Goal: Transaction & Acquisition: Purchase product/service

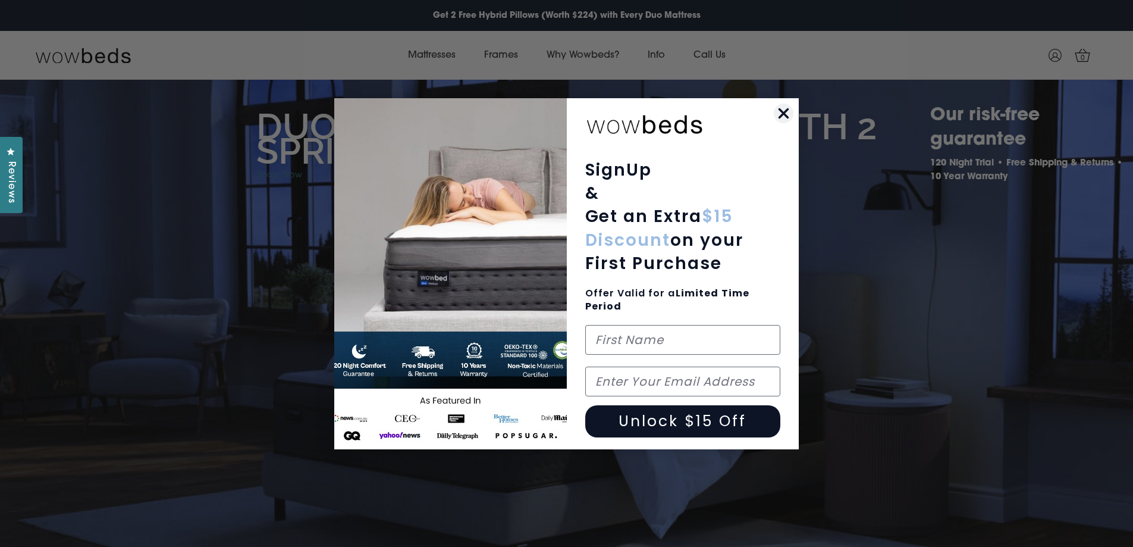
click at [777, 120] on circle "Close dialog" at bounding box center [784, 113] width 20 height 20
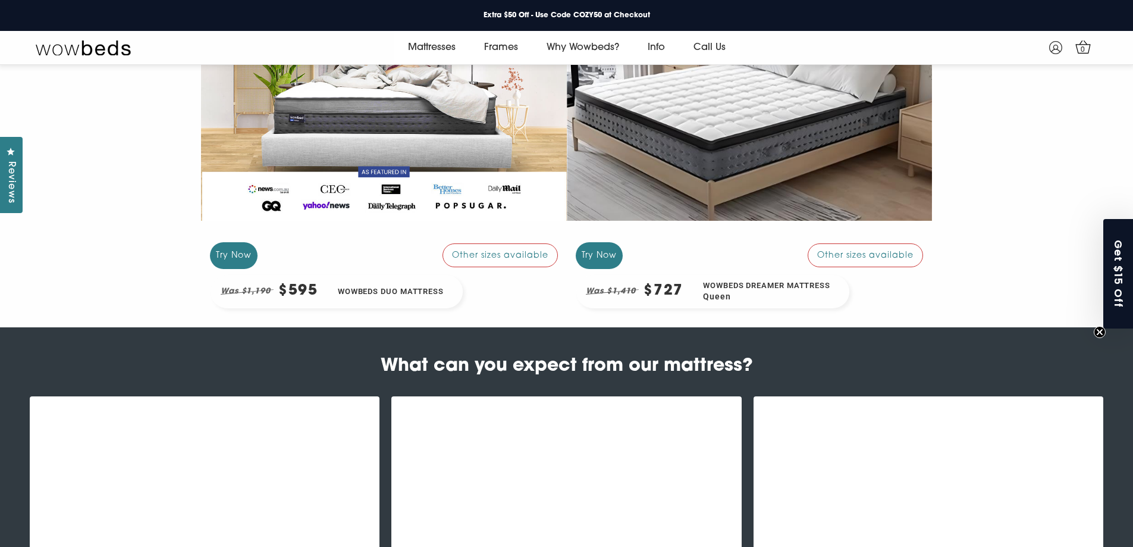
scroll to position [1116, 0]
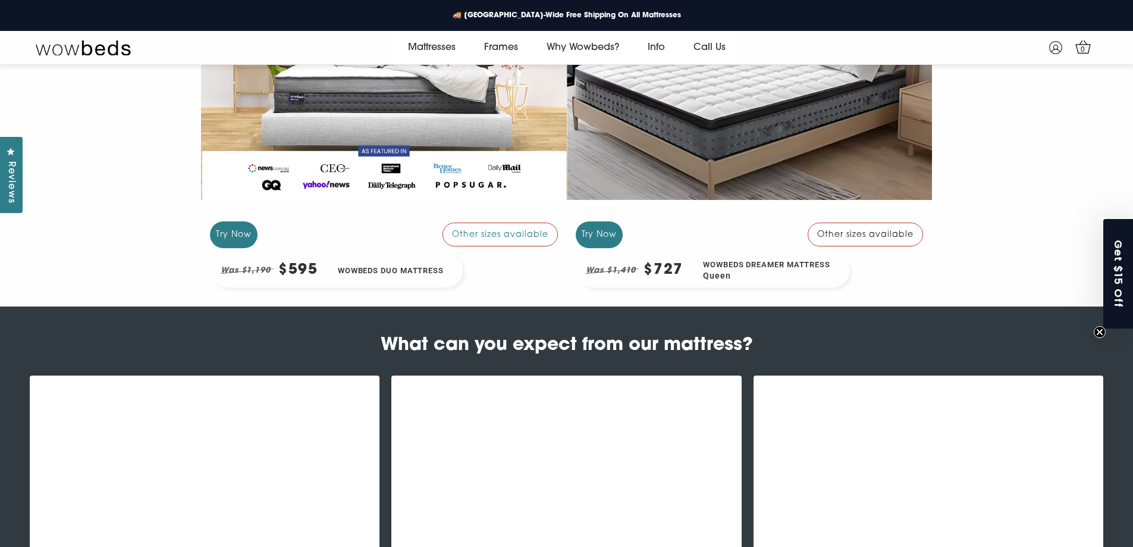
click at [814, 239] on div "Other sizes available" at bounding box center [865, 234] width 115 height 24
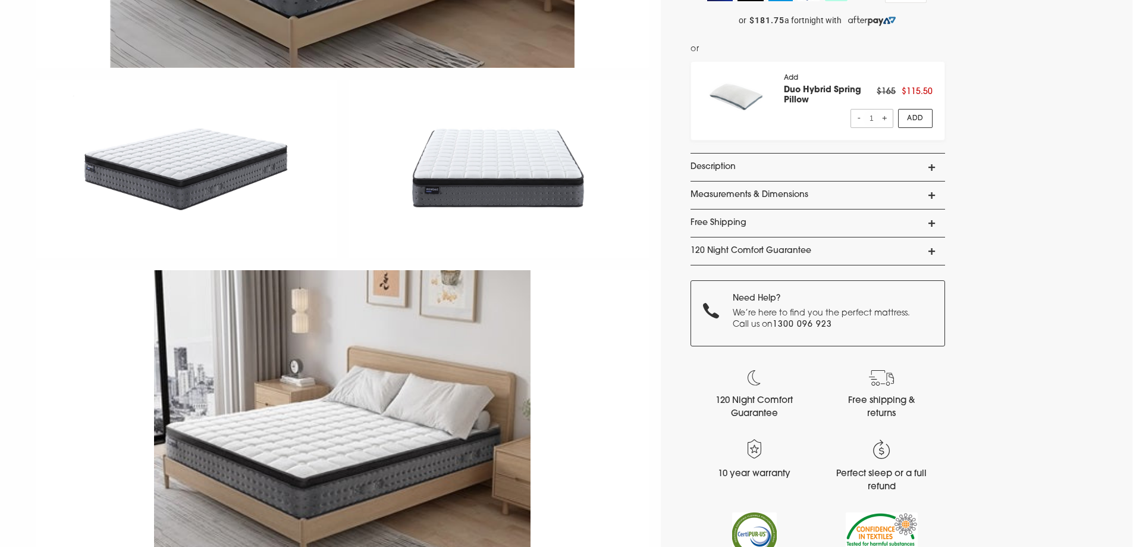
scroll to position [446, 0]
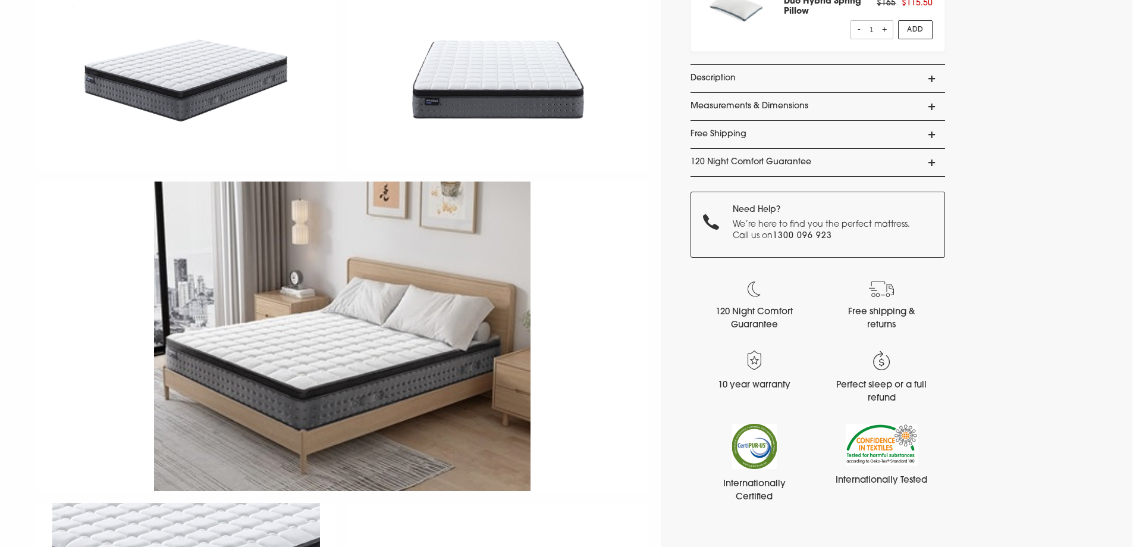
select select "Queen"
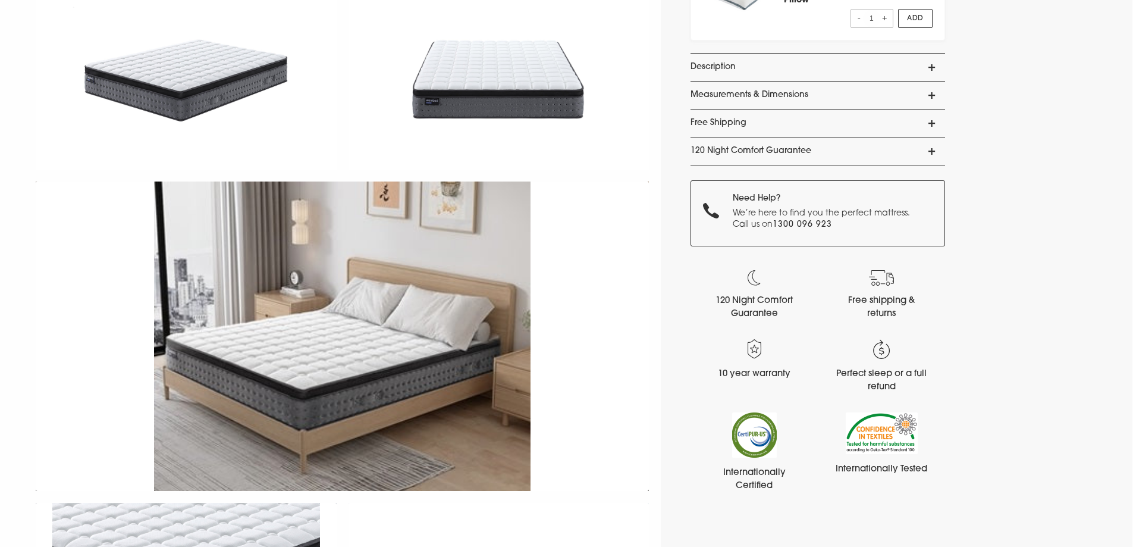
scroll to position [78, 0]
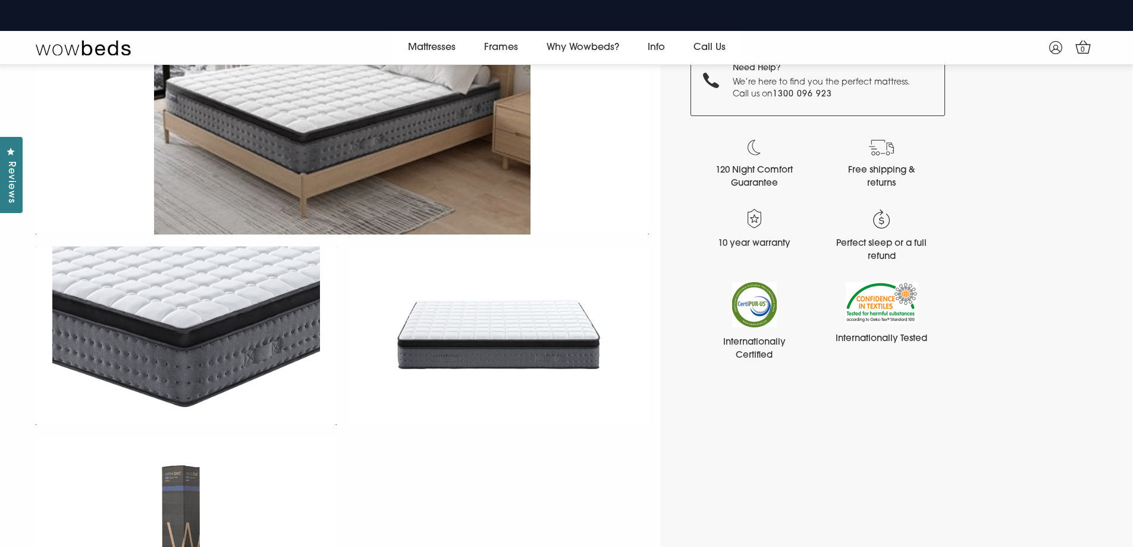
scroll to position [372, 0]
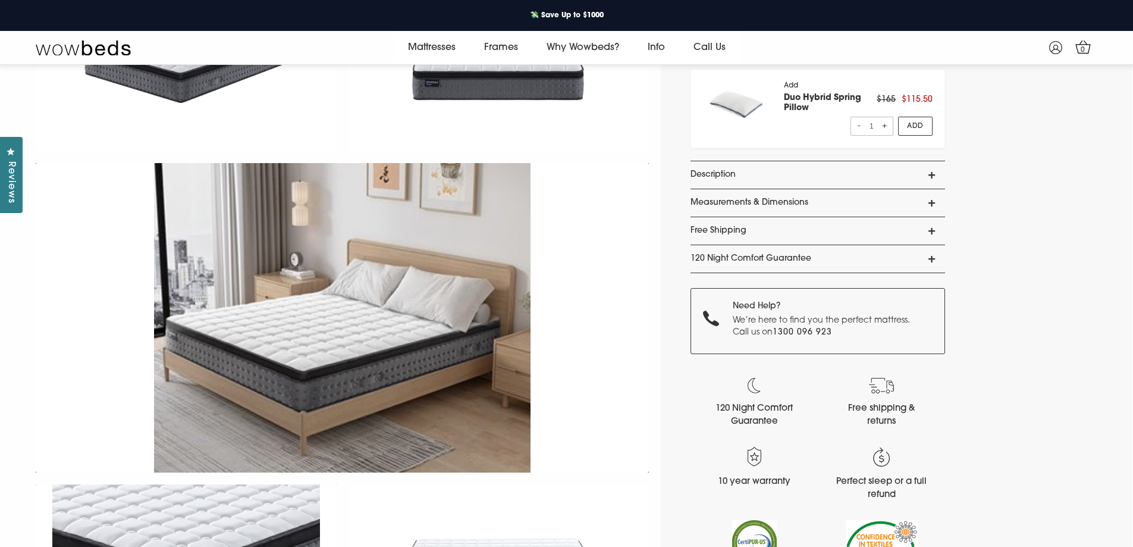
click at [932, 254] on link "120 Night Comfort Guarantee" at bounding box center [818, 258] width 255 height 27
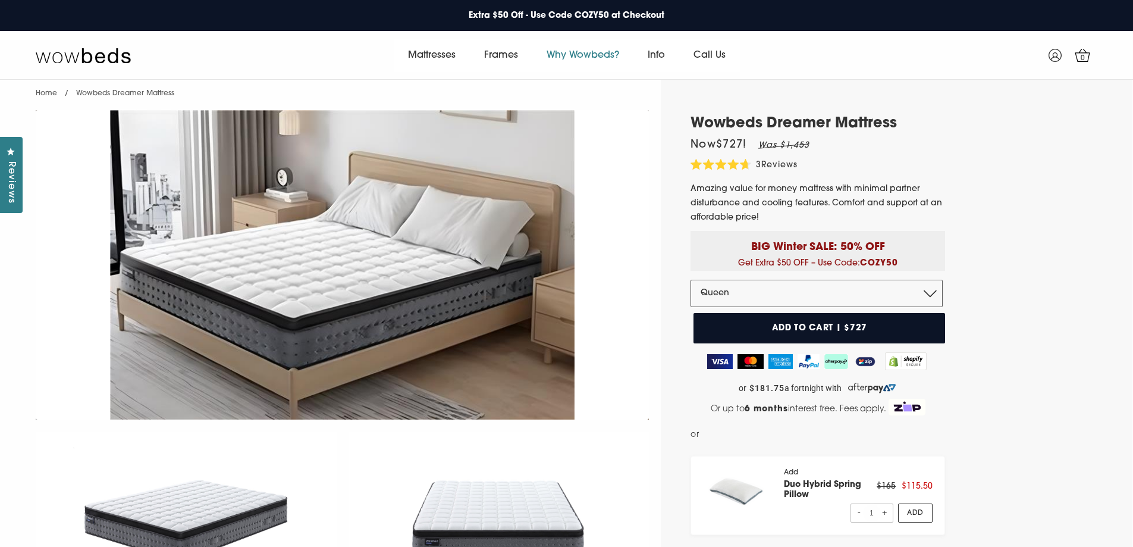
scroll to position [0, 0]
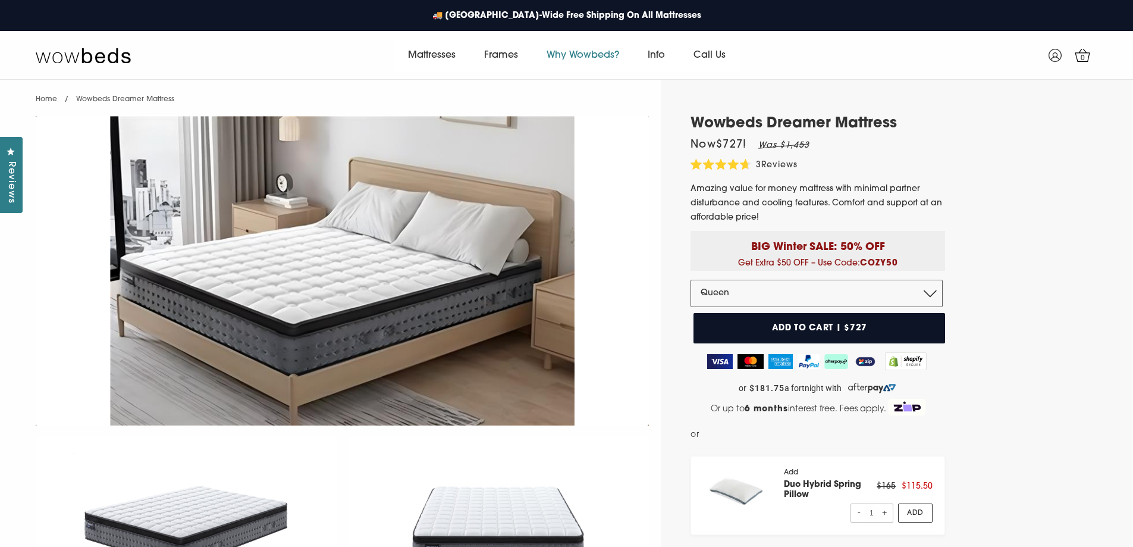
click at [577, 54] on link "Why Wowbeds?" at bounding box center [582, 55] width 101 height 33
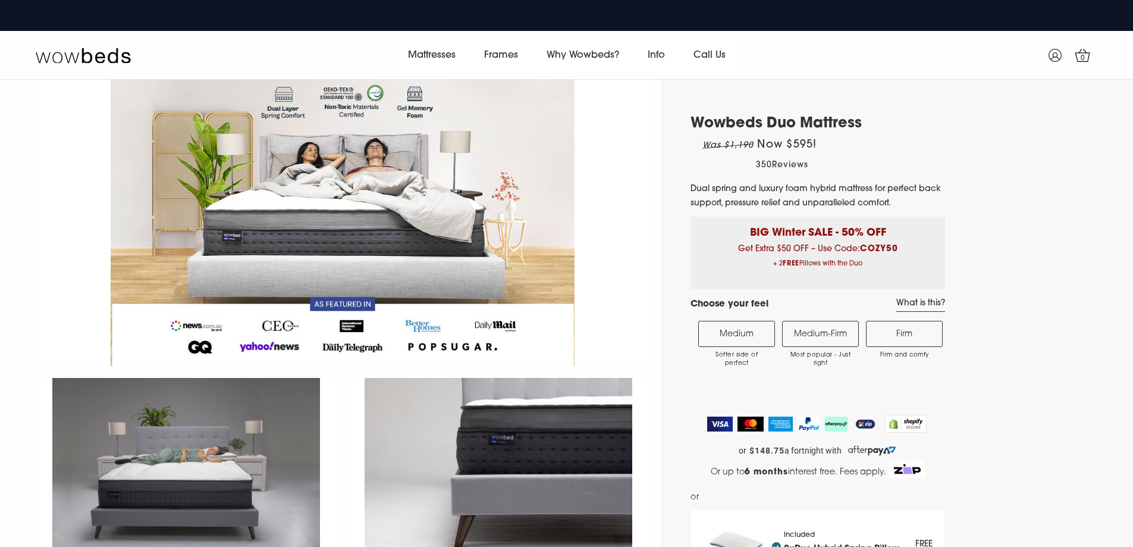
select select "Medium-Firm"
select select "Queen"
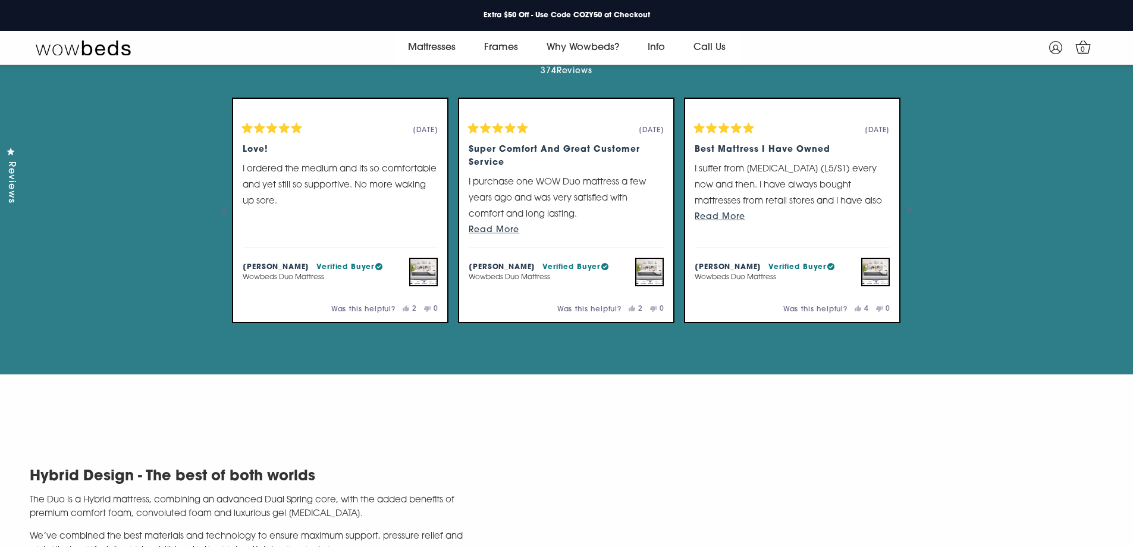
scroll to position [2484, 0]
